Goal: Information Seeking & Learning: Learn about a topic

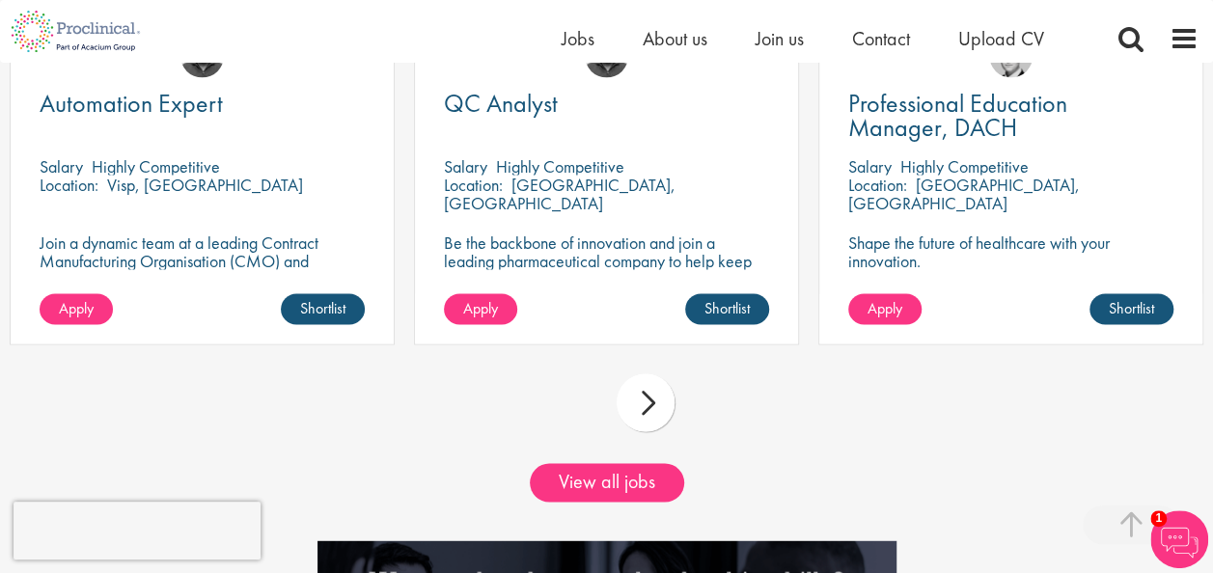
scroll to position [1698, 0]
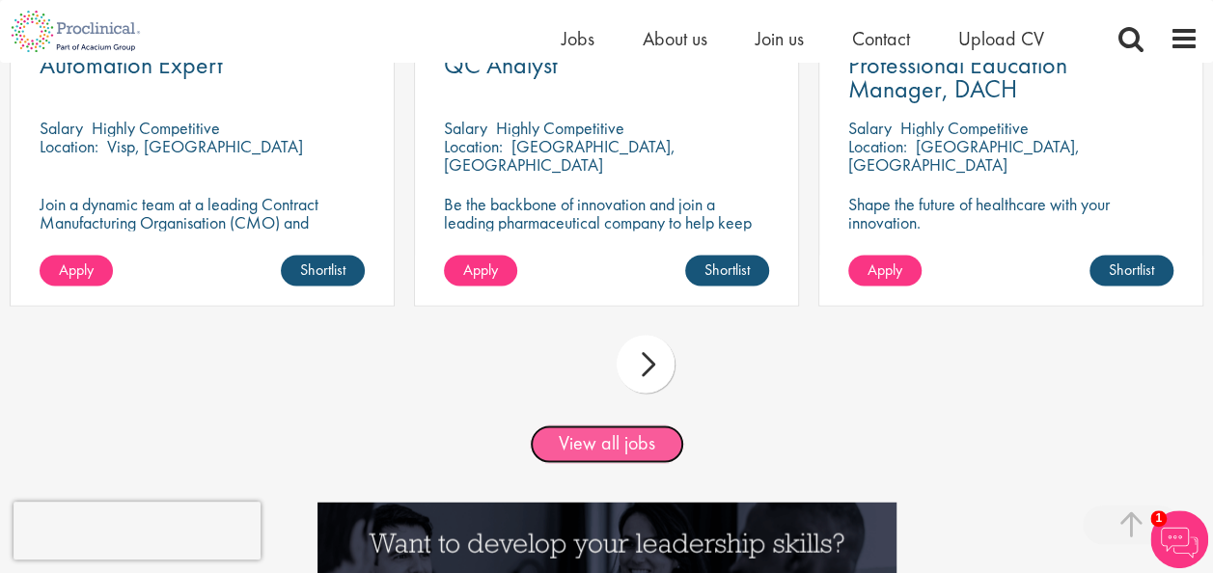
click at [623, 463] on link "View all jobs" at bounding box center [607, 443] width 154 height 39
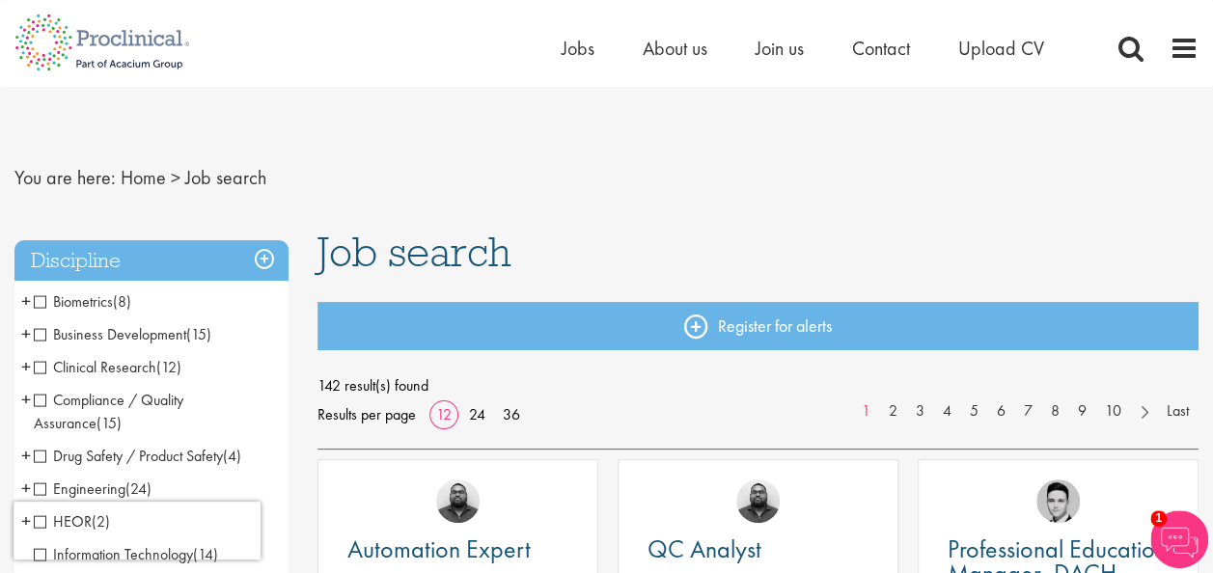
click at [623, 463] on div "[PERSON_NAME]" at bounding box center [757, 493] width 279 height 66
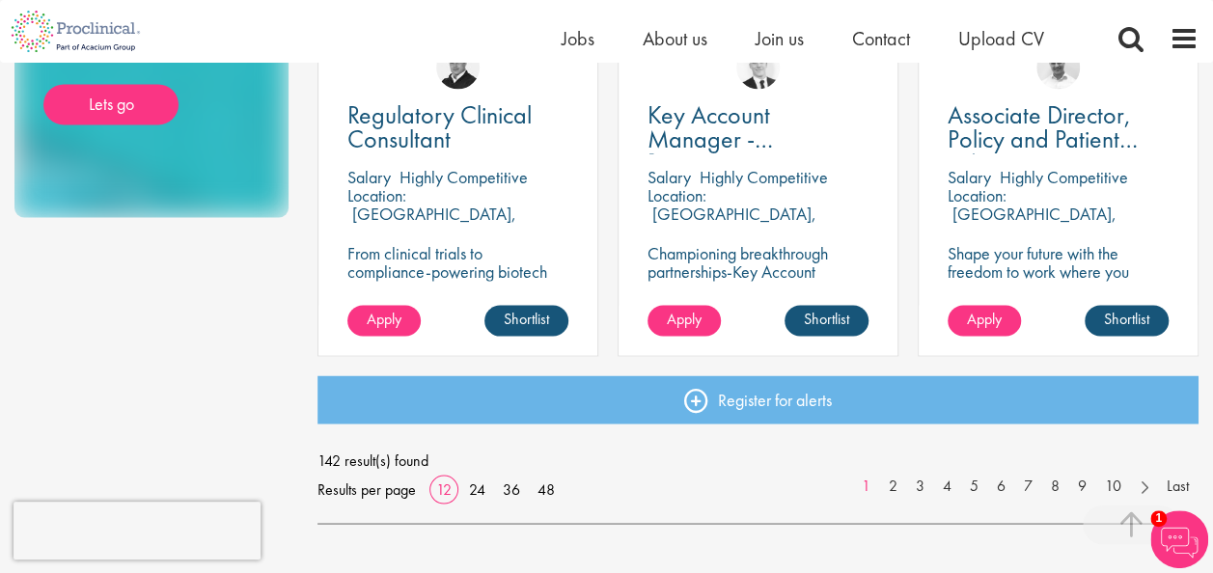
scroll to position [1505, 0]
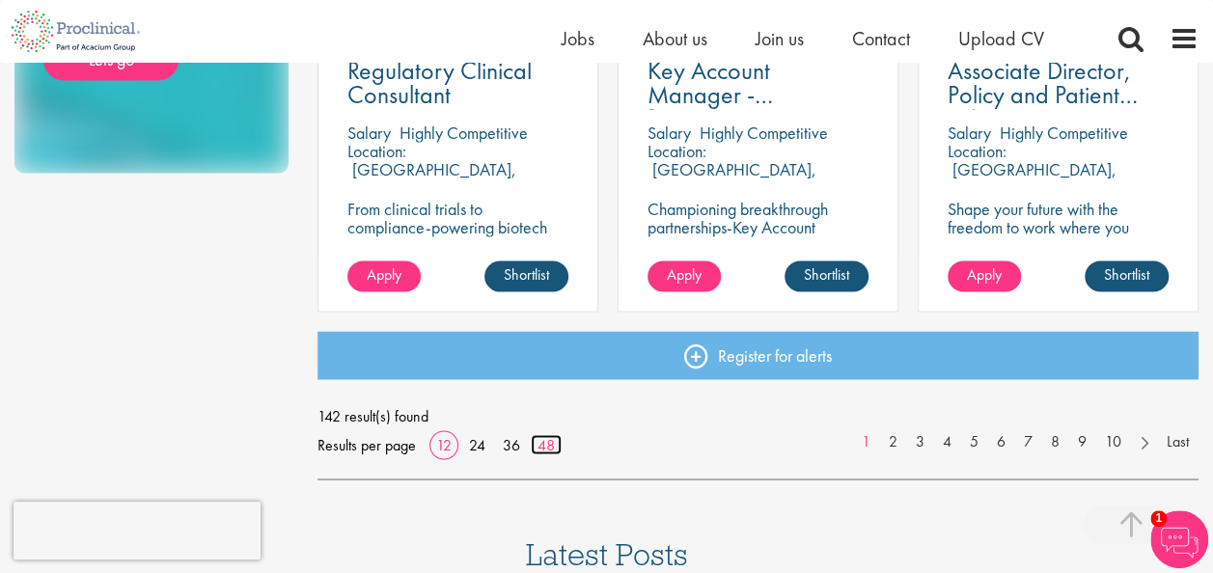
click at [548, 442] on link "48" at bounding box center [546, 444] width 31 height 20
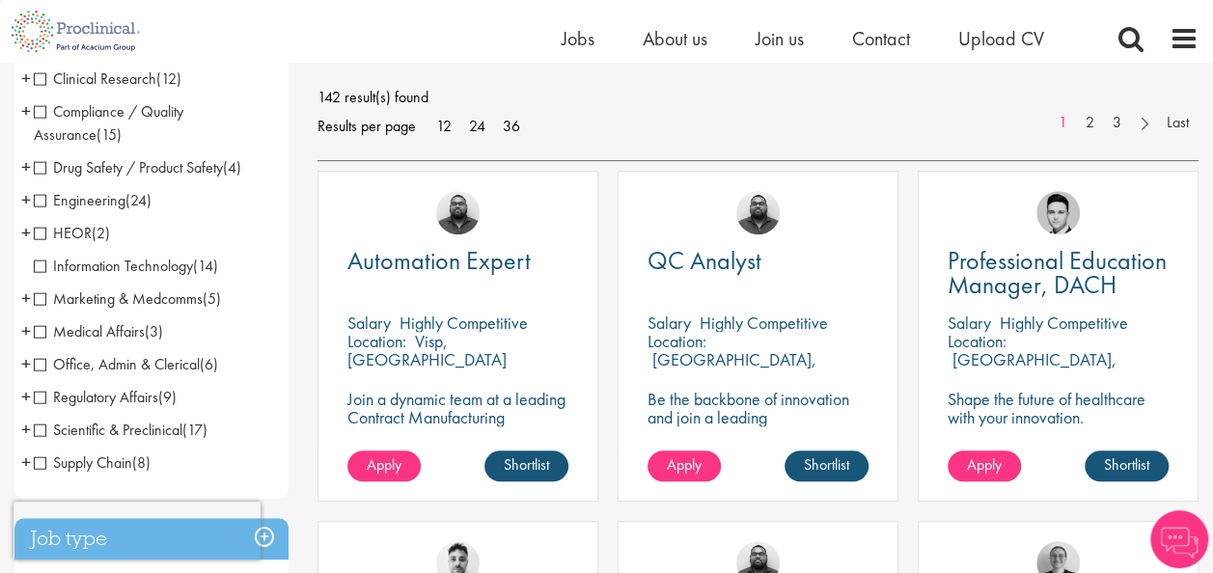
scroll to position [270, 0]
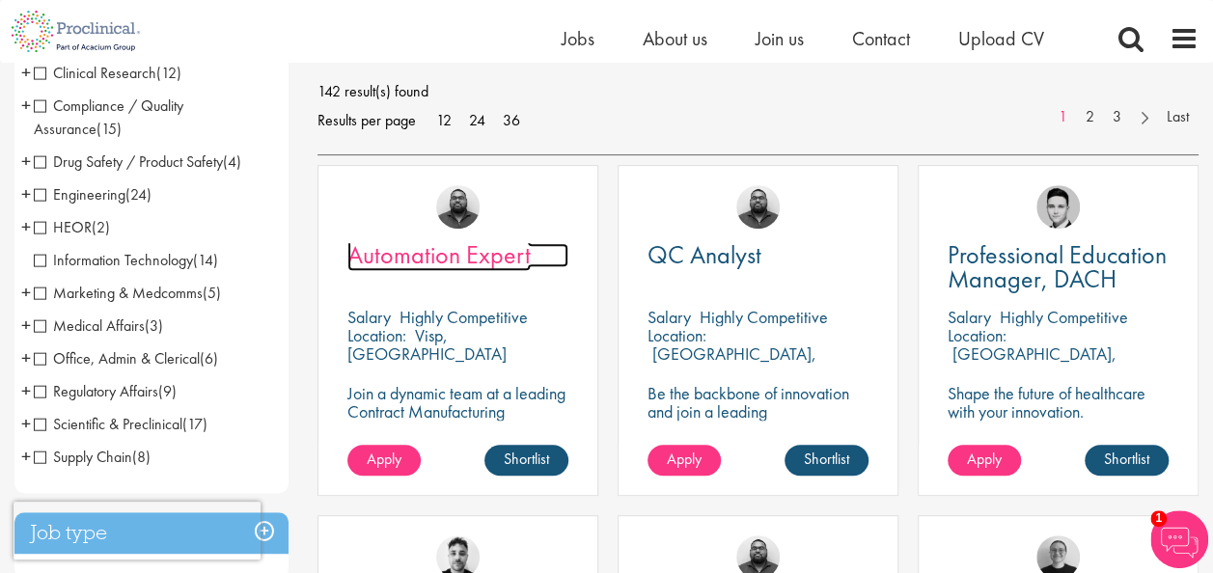
click at [451, 251] on span "Automation Expert" at bounding box center [438, 254] width 183 height 33
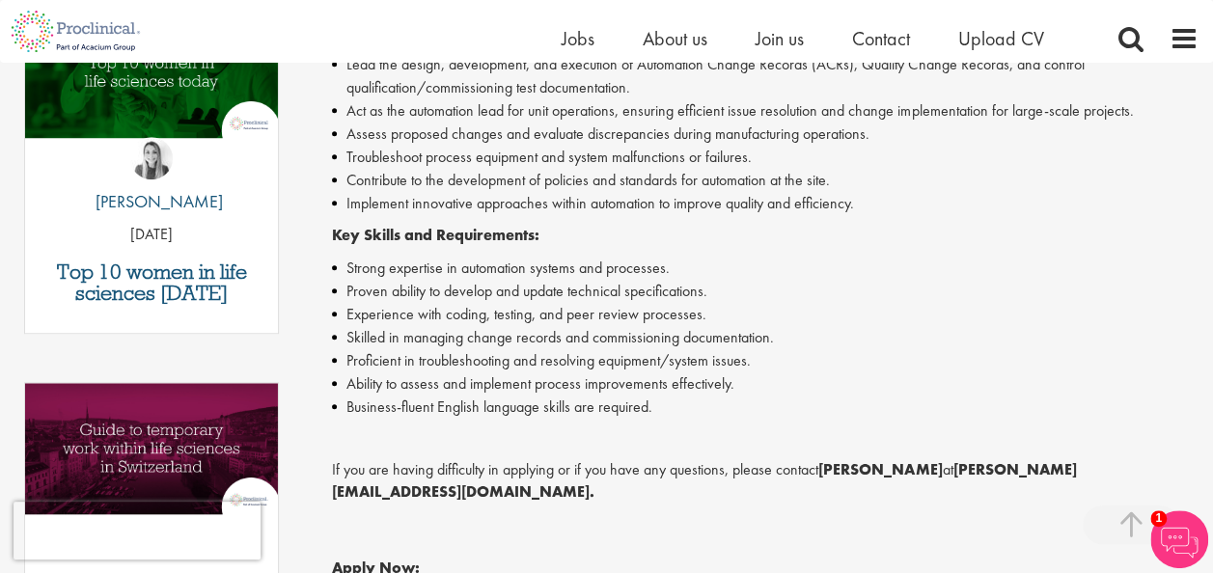
scroll to position [733, 0]
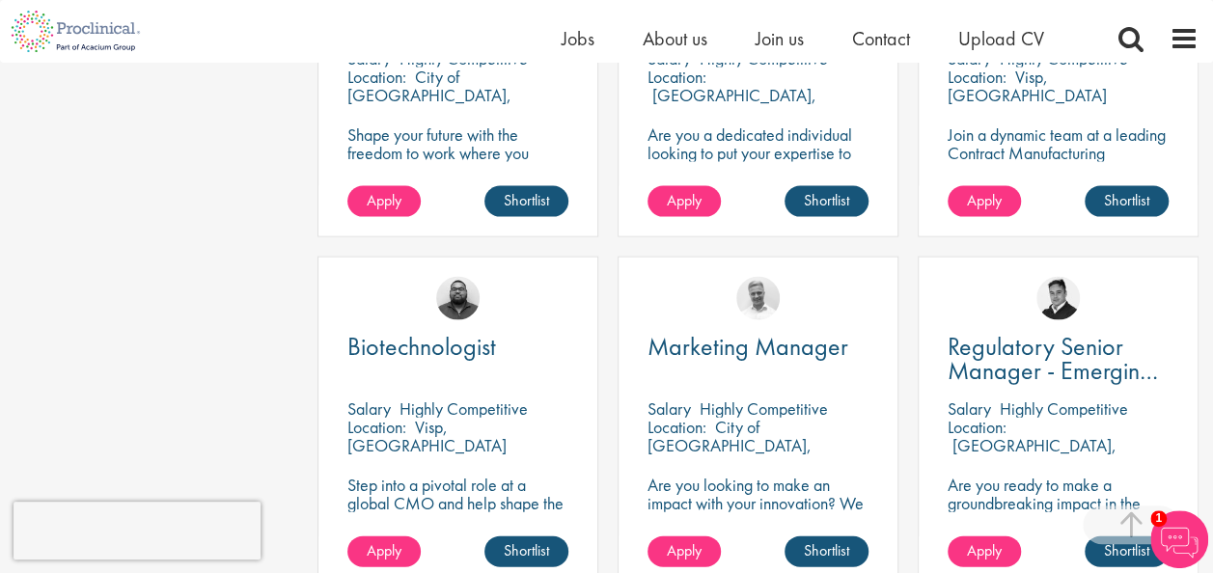
scroll to position [1968, 0]
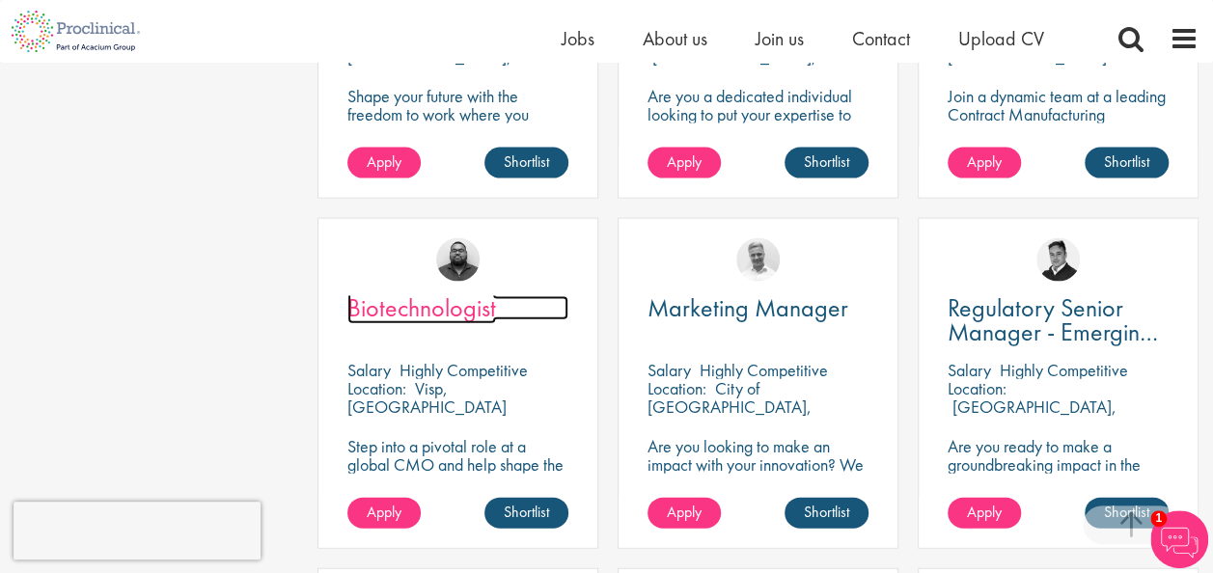
click at [430, 306] on span "Biotechnologist" at bounding box center [421, 307] width 149 height 33
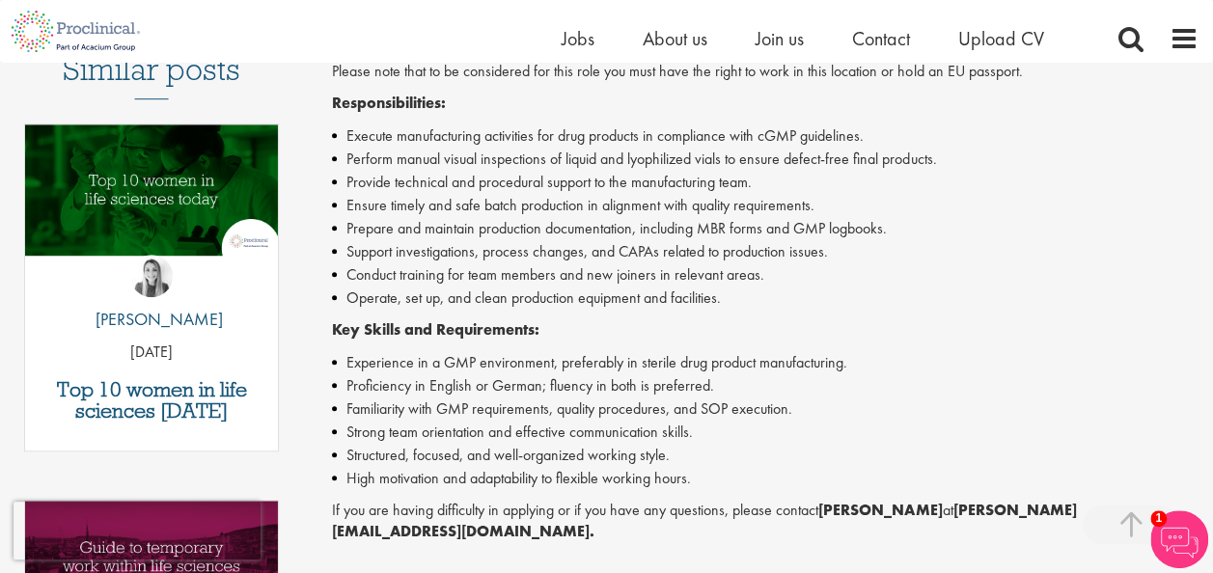
scroll to position [579, 0]
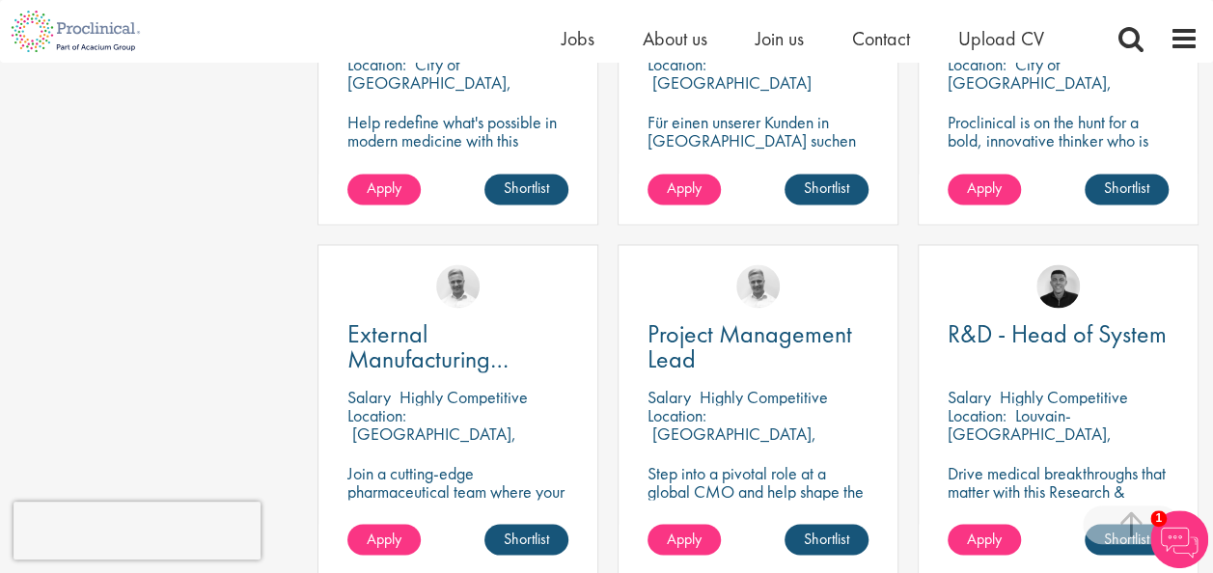
scroll to position [5132, 0]
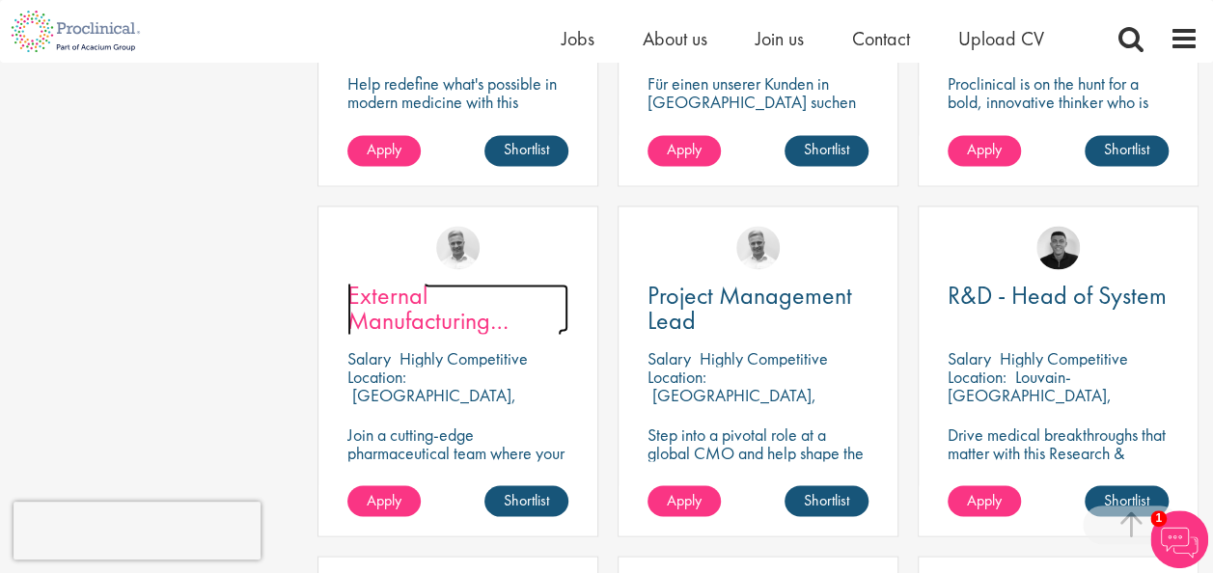
click at [409, 315] on span "External Manufacturing Logistics Coordination Support" at bounding box center [454, 331] width 214 height 105
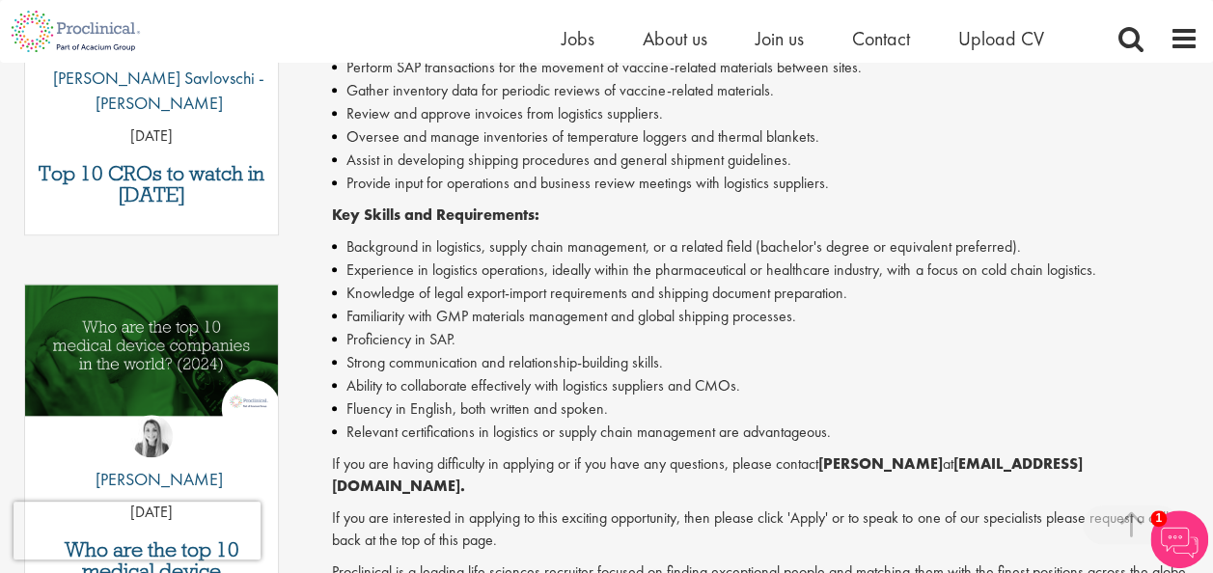
scroll to position [965, 0]
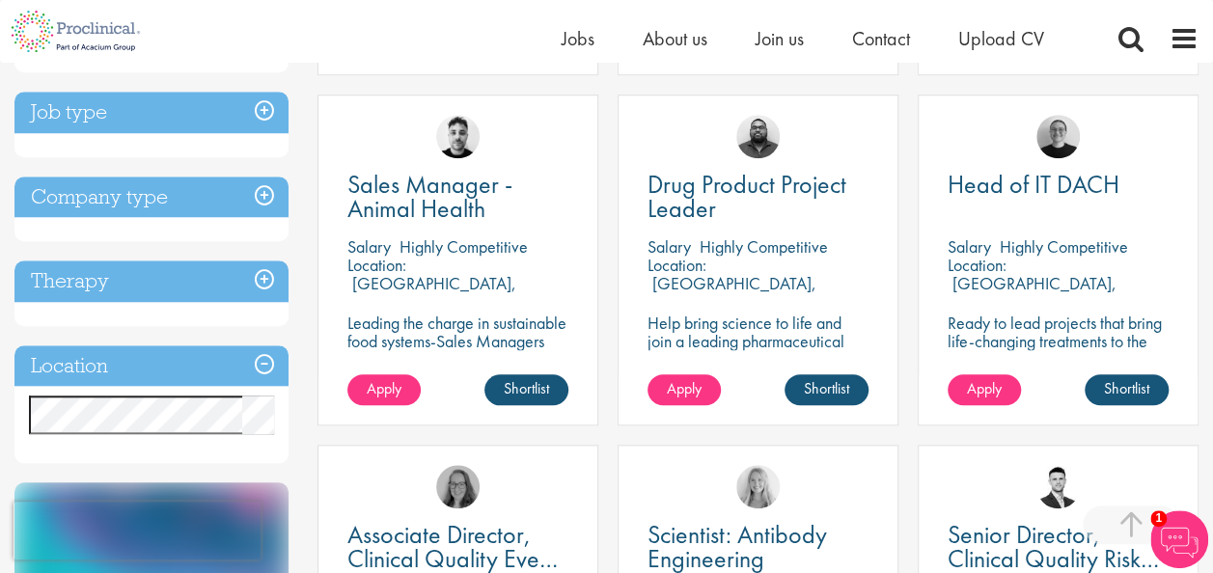
scroll to position [695, 0]
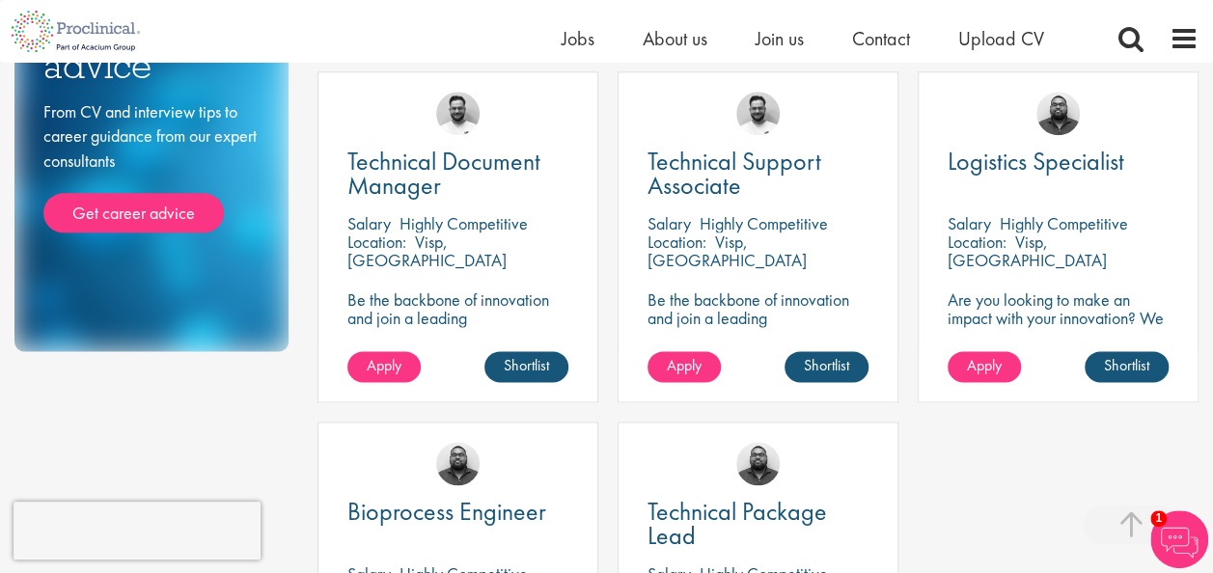
scroll to position [1080, 0]
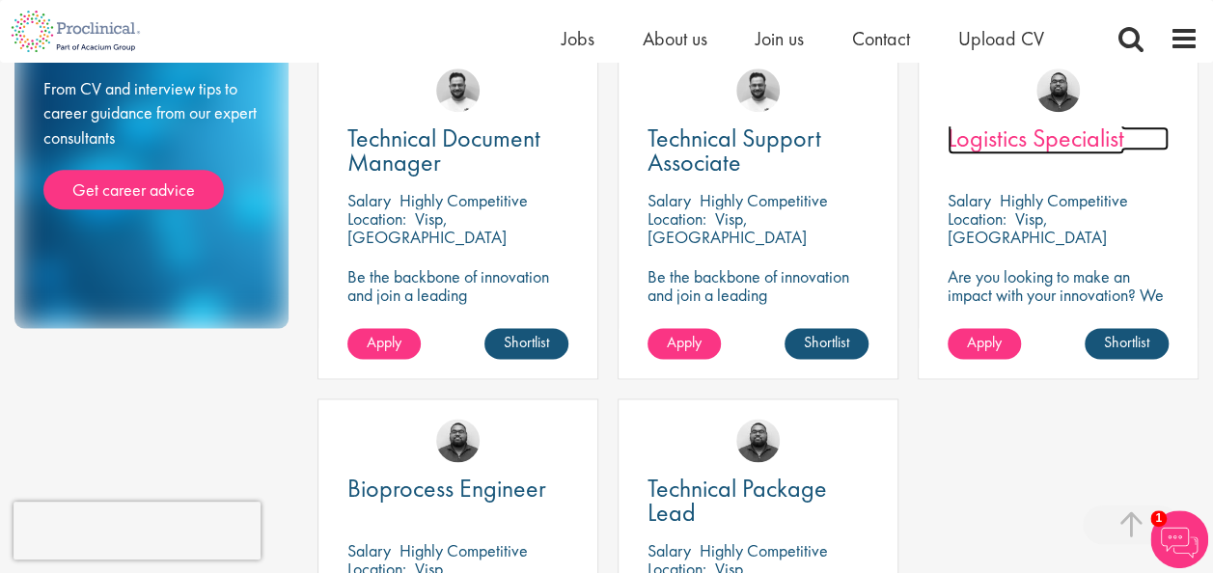
click at [1012, 136] on span "Logistics Specialist" at bounding box center [1035, 138] width 177 height 33
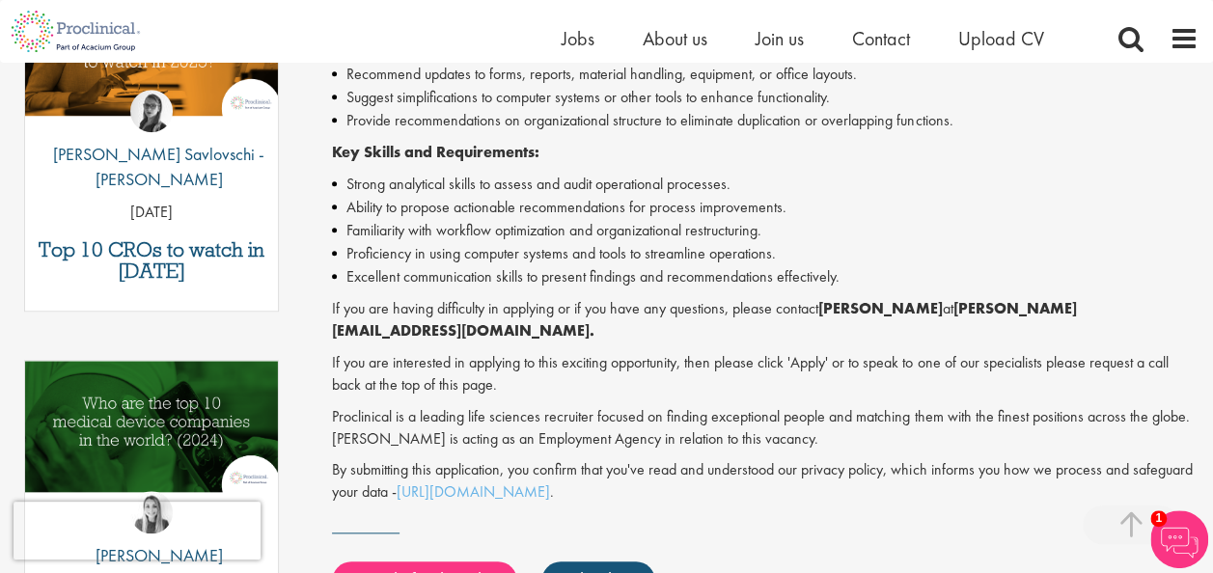
scroll to position [733, 0]
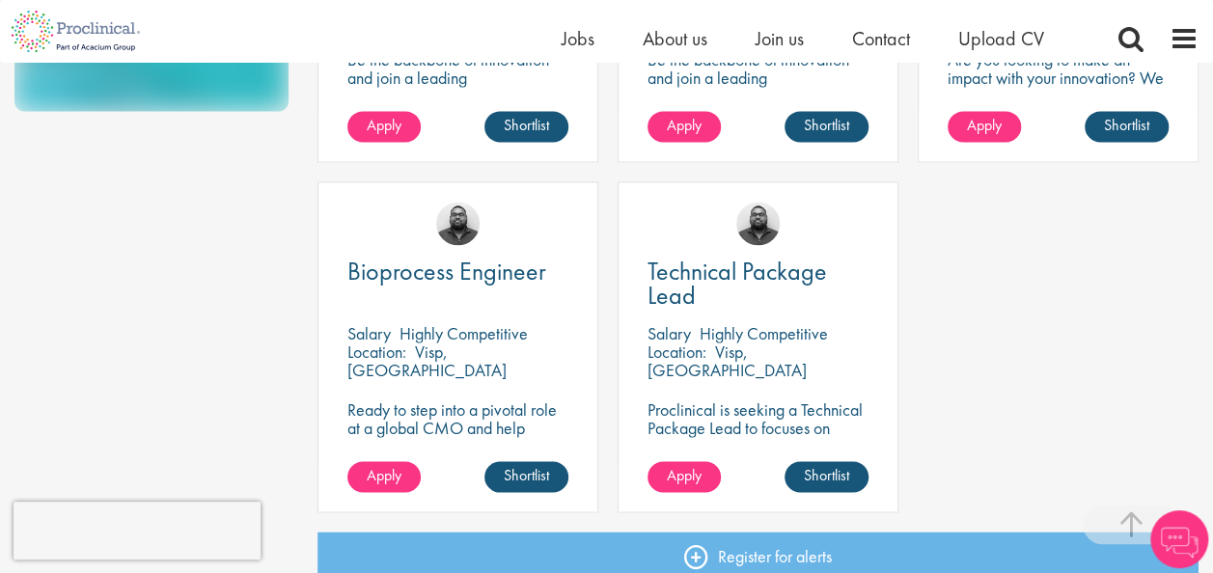
scroll to position [1312, 0]
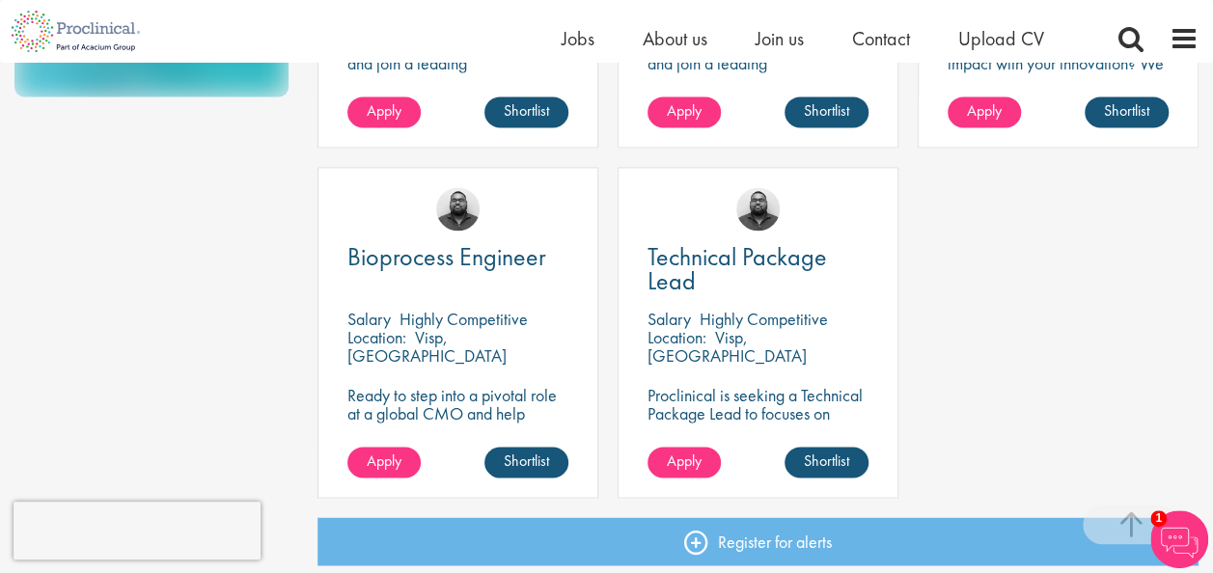
click at [446, 284] on div "Bioprocess Engineer" at bounding box center [457, 270] width 221 height 50
click at [461, 248] on span "Bioprocess Engineer" at bounding box center [446, 256] width 199 height 33
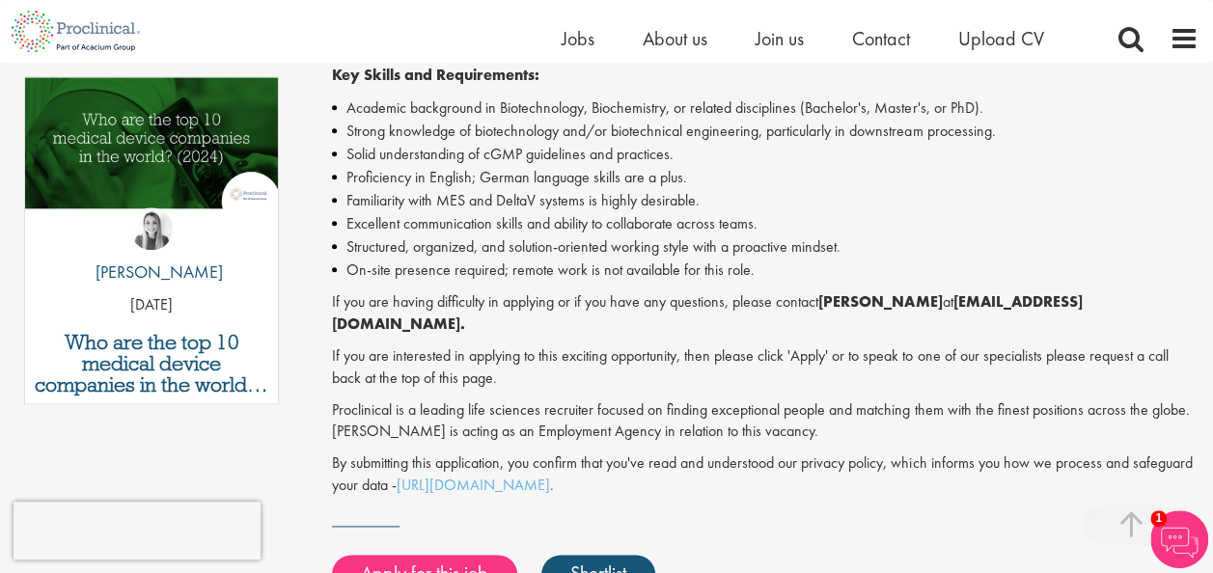
scroll to position [1003, 0]
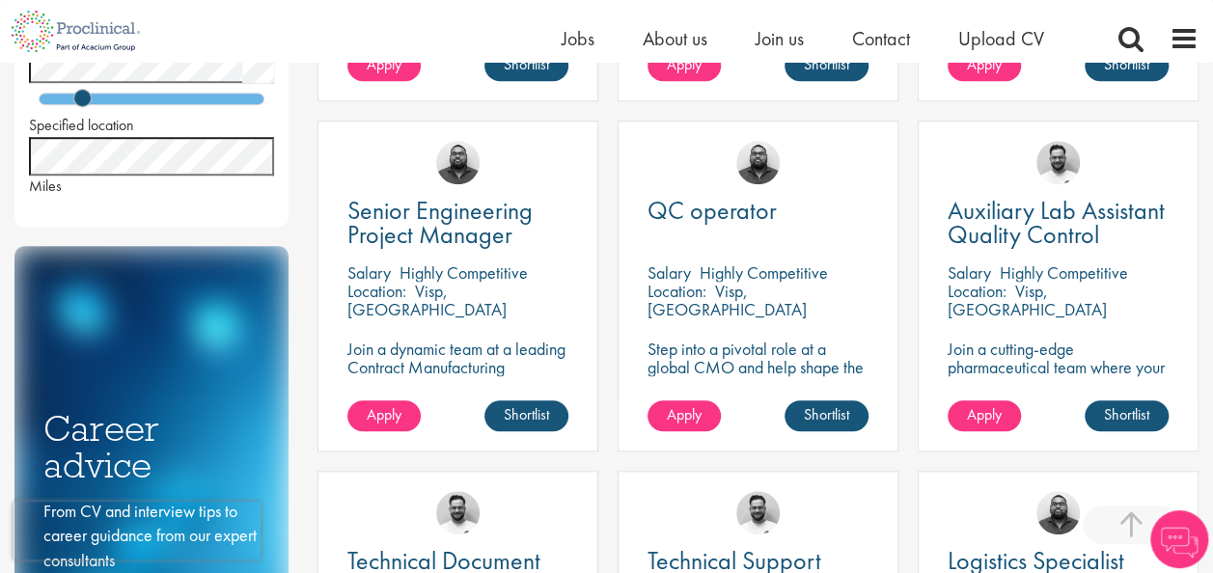
scroll to position [656, 0]
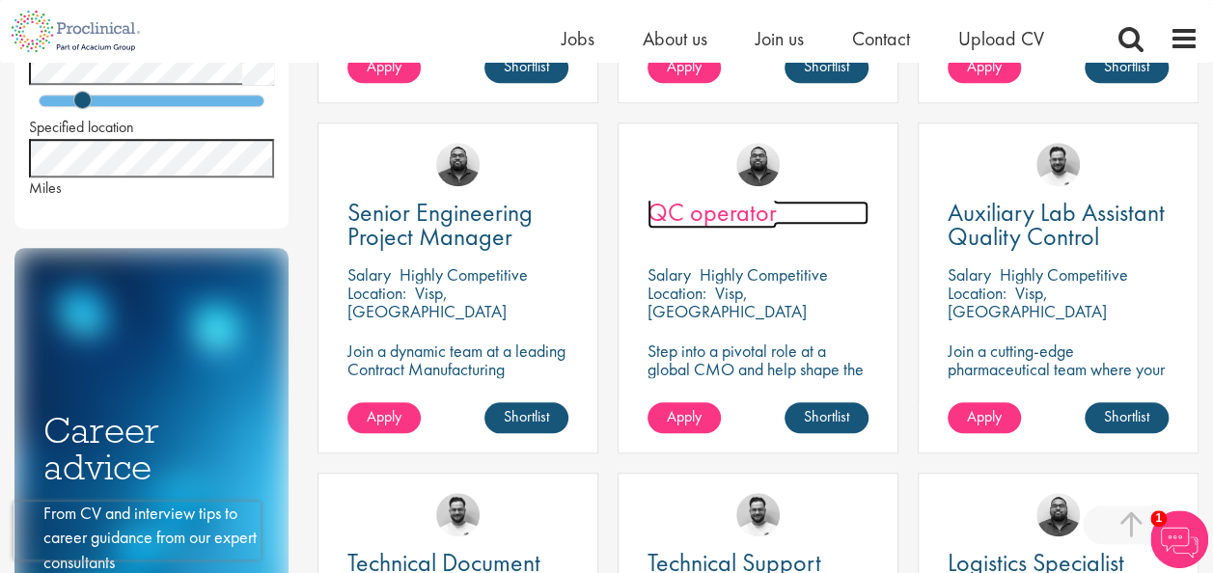
click at [726, 212] on span "QC operator" at bounding box center [711, 212] width 129 height 33
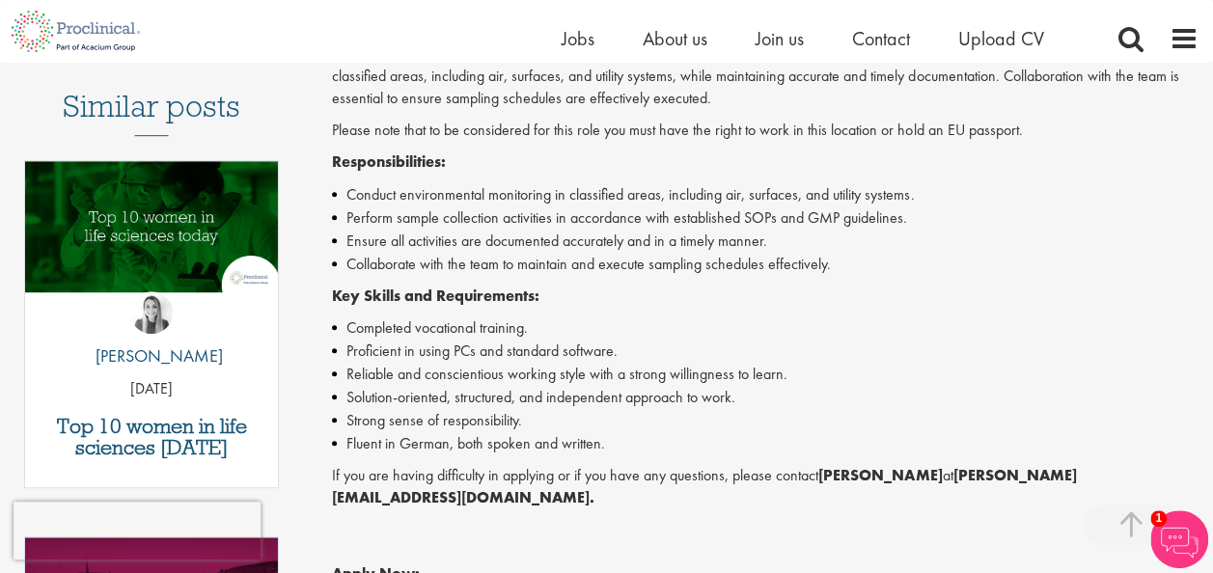
scroll to position [579, 0]
